Goal: Information Seeking & Learning: Check status

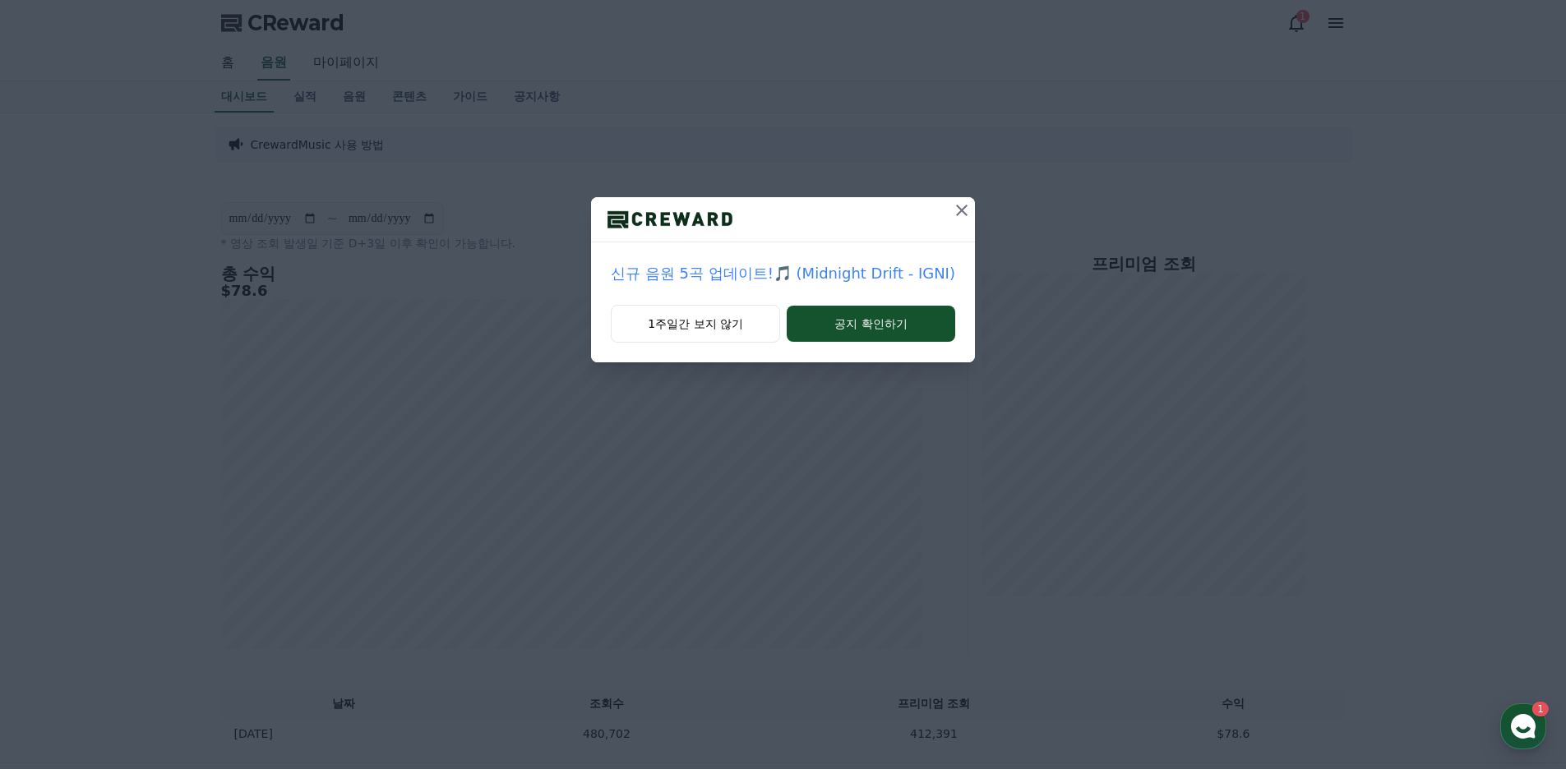
click at [953, 213] on icon at bounding box center [962, 211] width 20 height 20
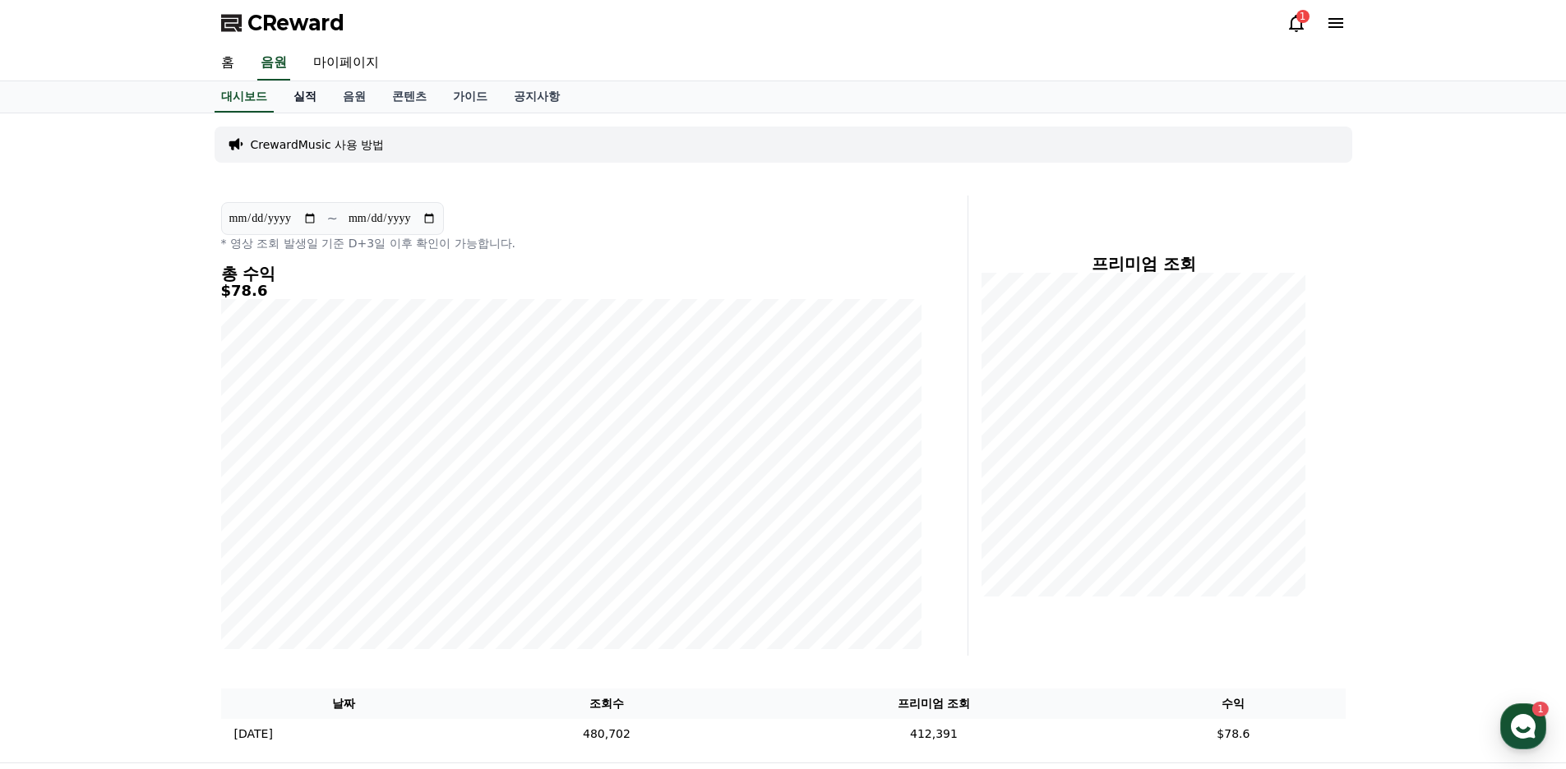
click at [303, 101] on link "실적" at bounding box center [304, 96] width 49 height 31
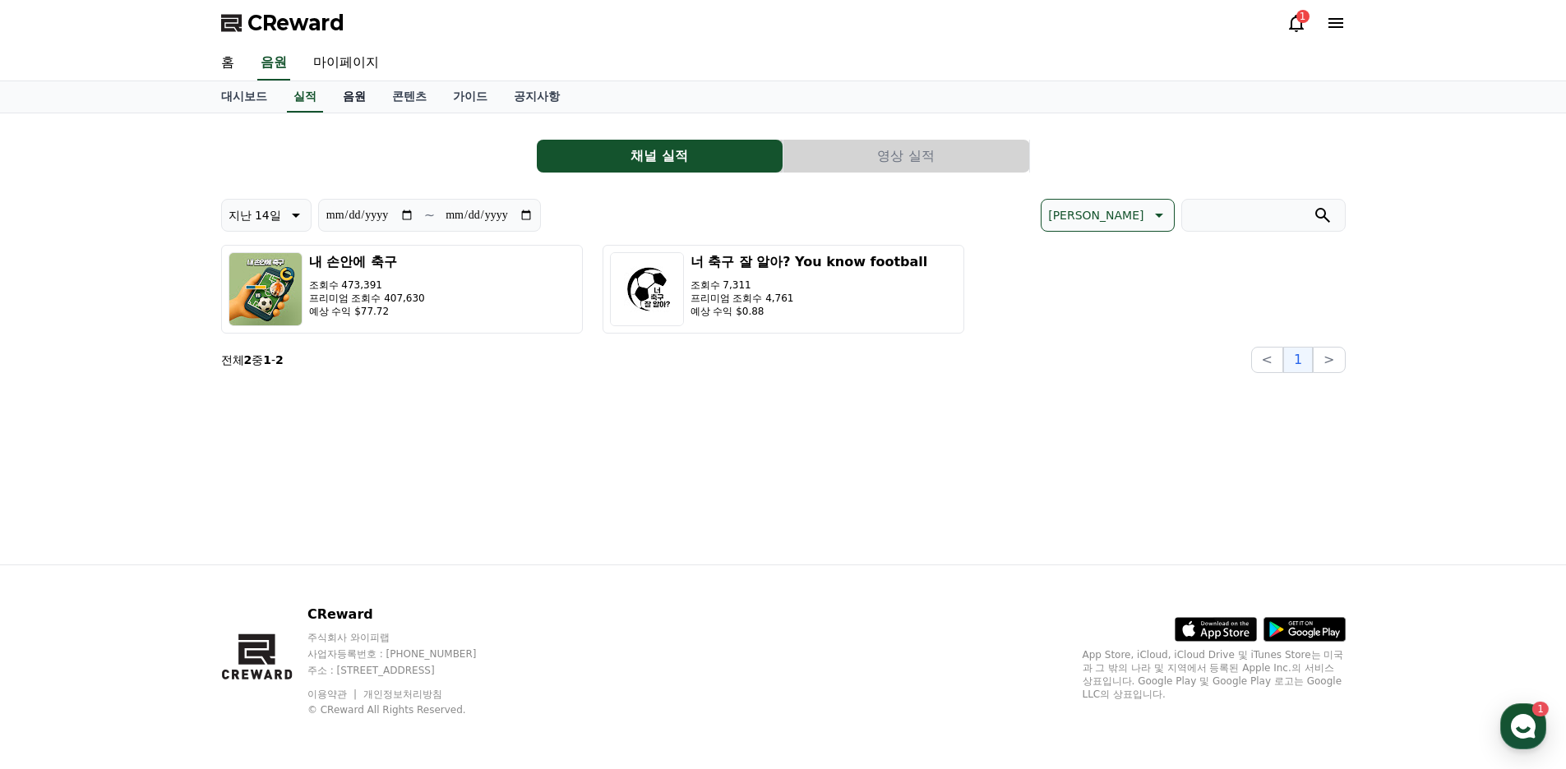
click at [345, 100] on link "음원" at bounding box center [354, 96] width 49 height 31
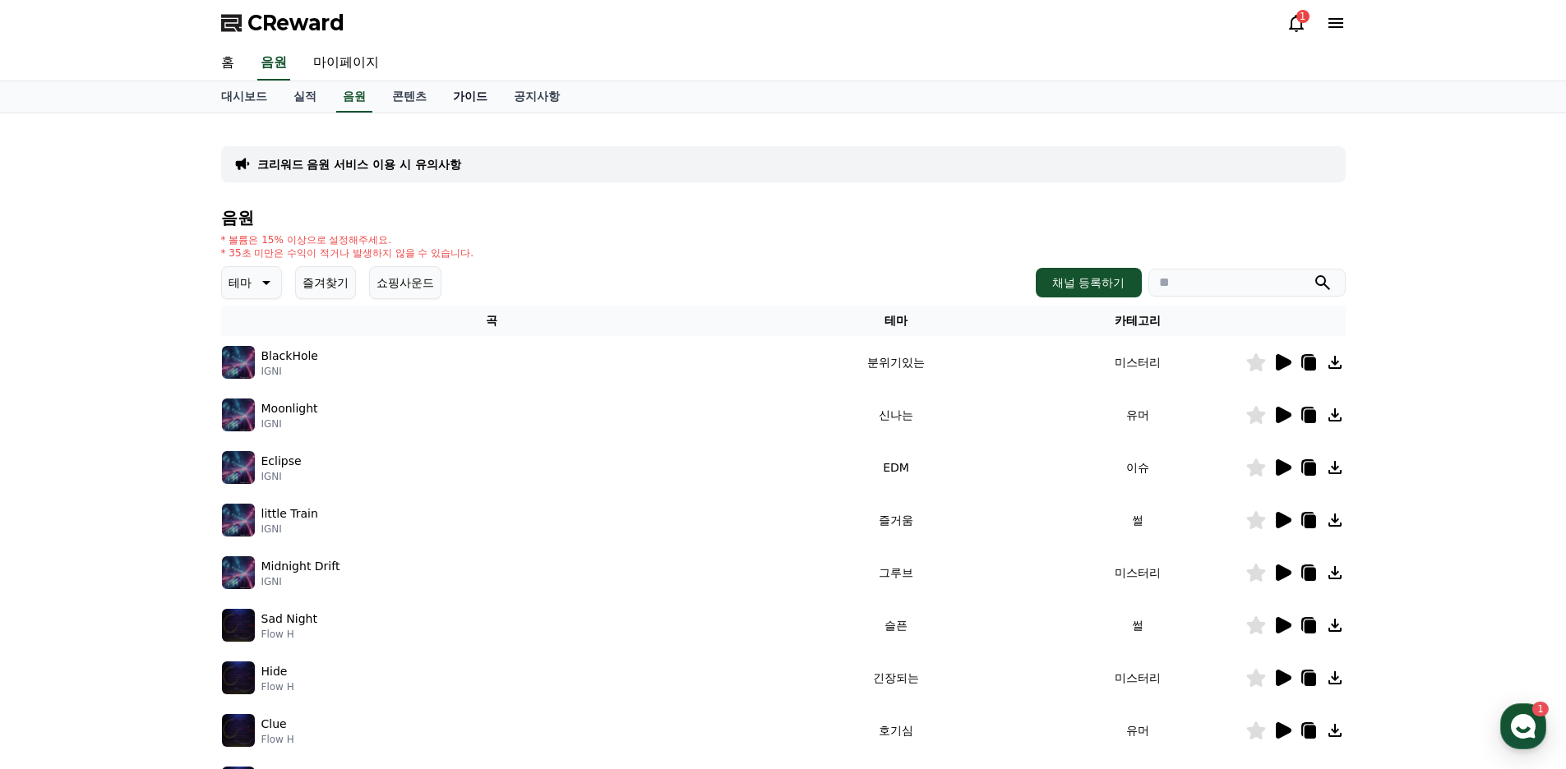
click at [461, 100] on link "가이드" at bounding box center [470, 96] width 61 height 31
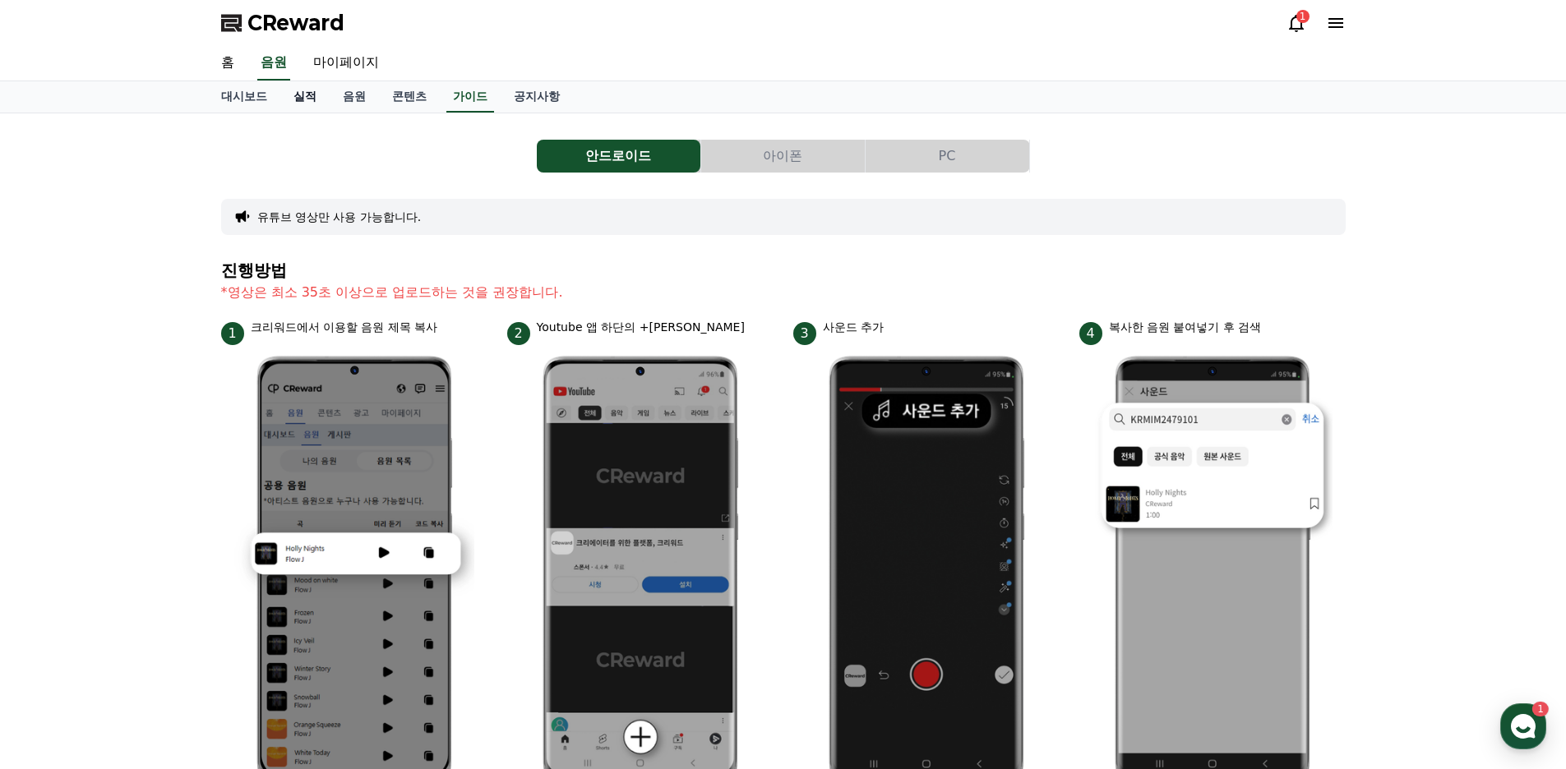
click at [314, 100] on link "실적" at bounding box center [304, 96] width 49 height 31
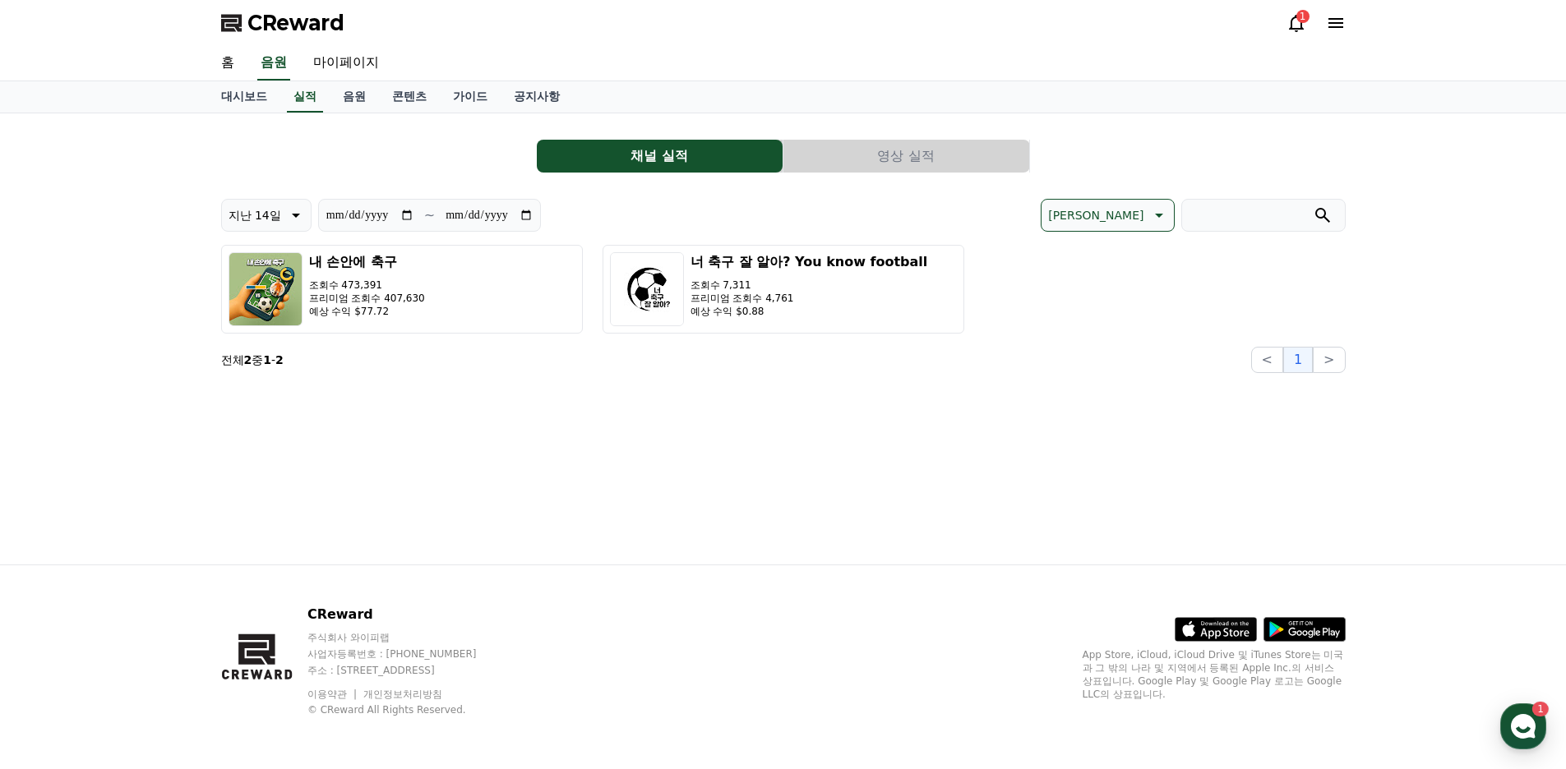
click at [835, 157] on button "영상 실적" at bounding box center [906, 156] width 246 height 33
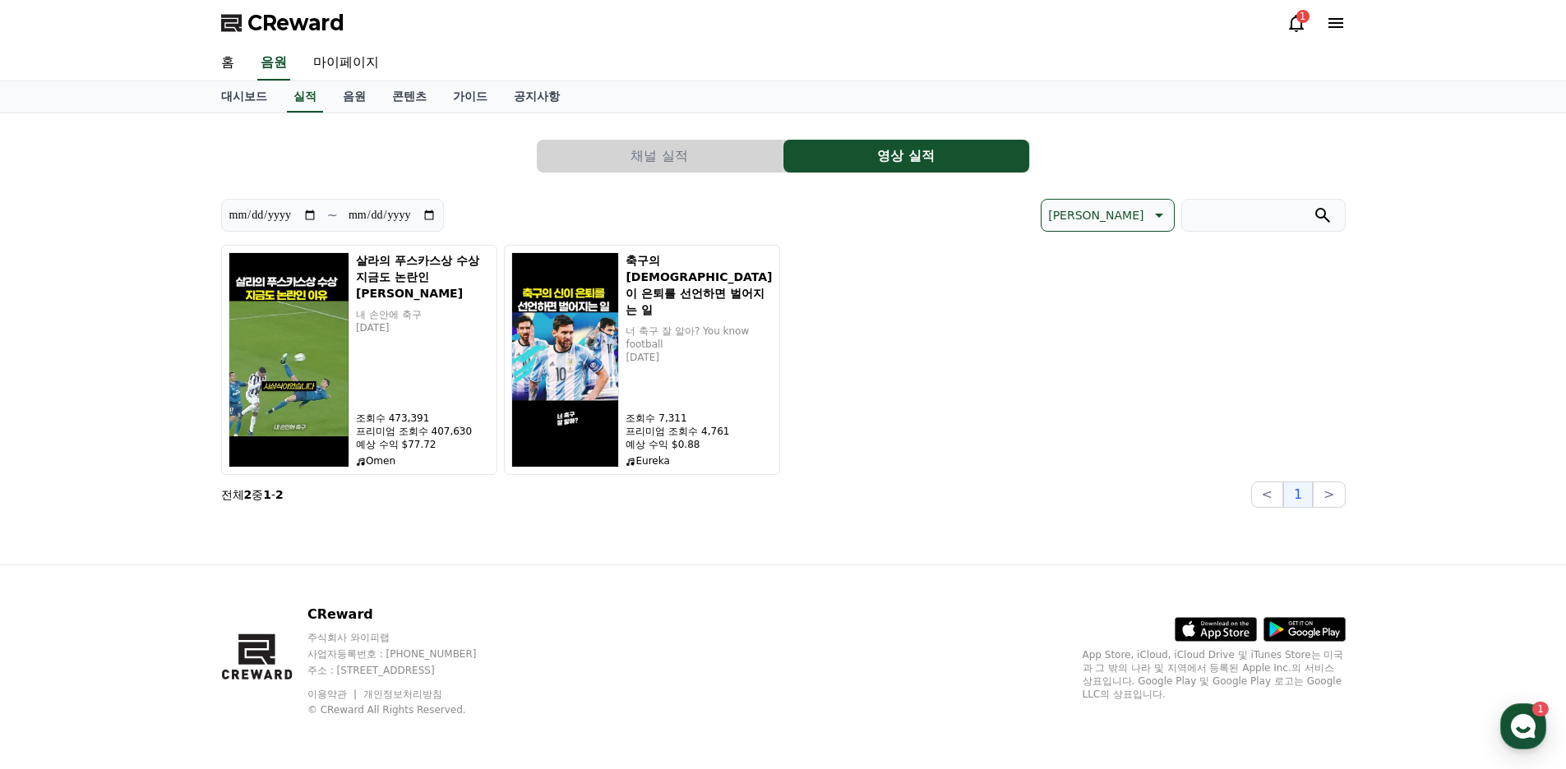
click at [727, 161] on button "채널 실적" at bounding box center [660, 156] width 246 height 33
